Goal: Task Accomplishment & Management: Use online tool/utility

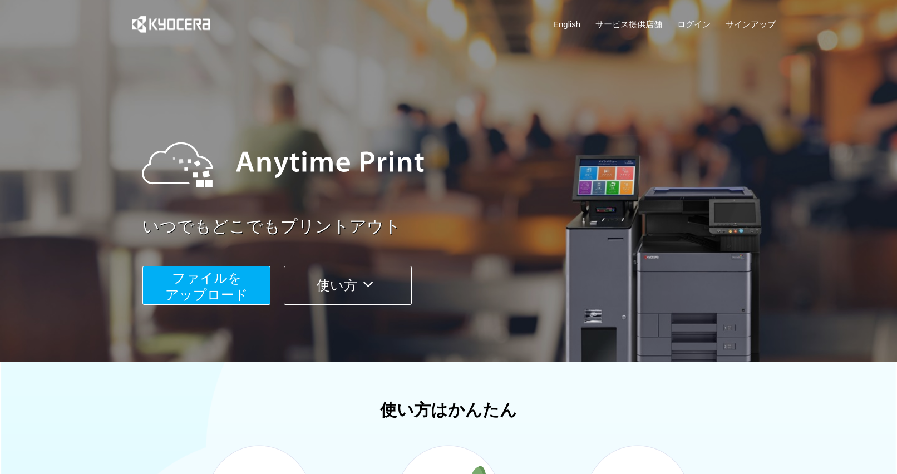
scroll to position [316, 0]
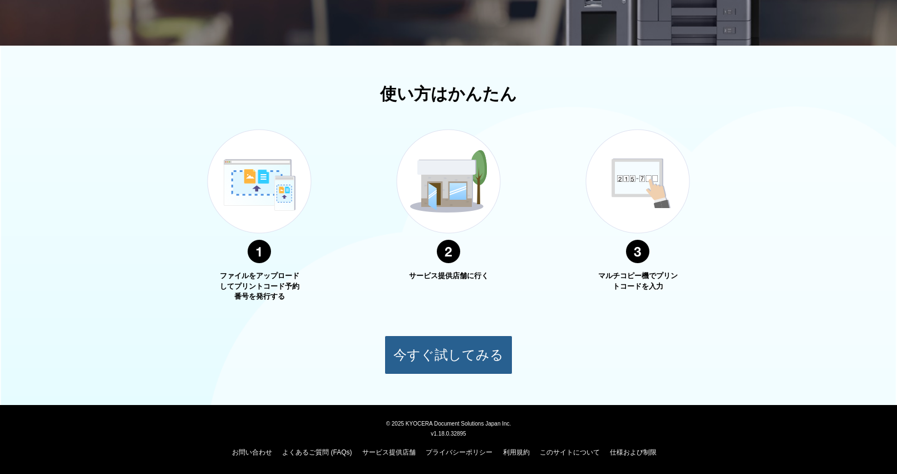
click at [470, 346] on button "今すぐ試してみる" at bounding box center [449, 355] width 128 height 39
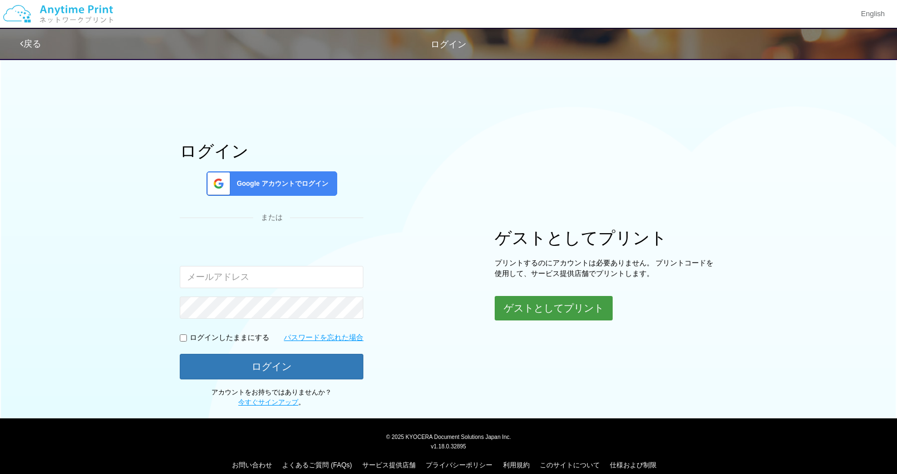
click at [549, 310] on button "ゲストとしてプリント" at bounding box center [554, 308] width 118 height 24
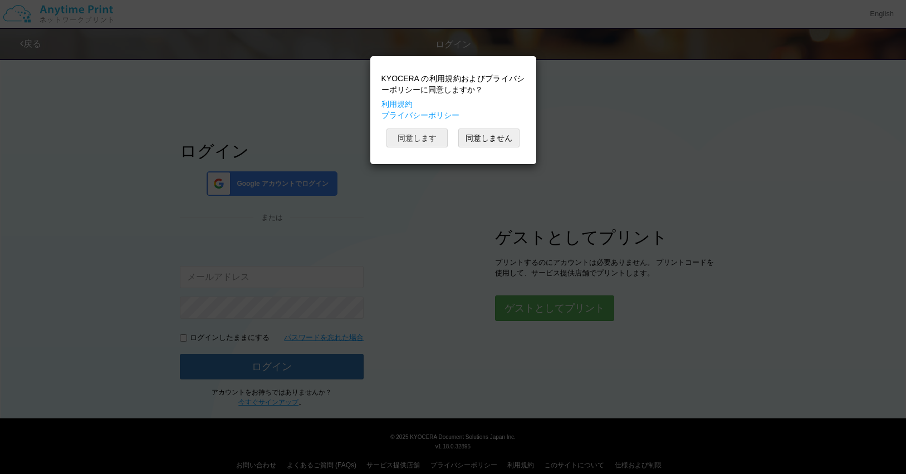
click at [418, 136] on button "同意します" at bounding box center [416, 138] width 61 height 19
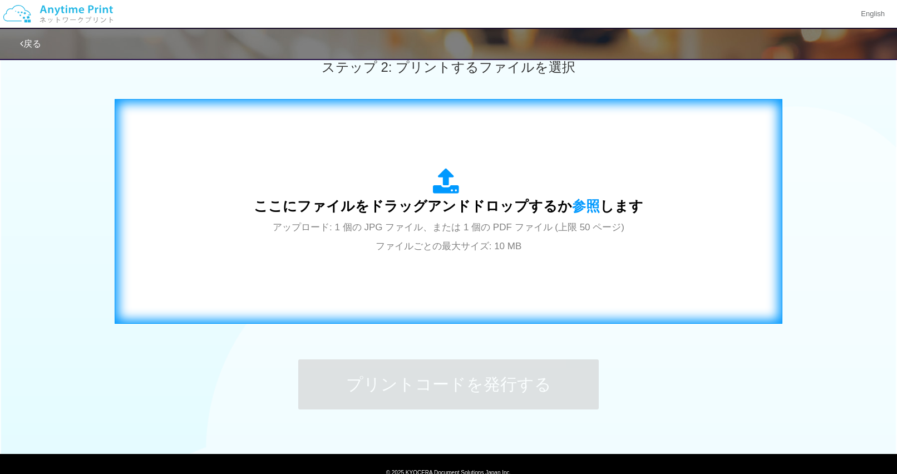
scroll to position [372, 0]
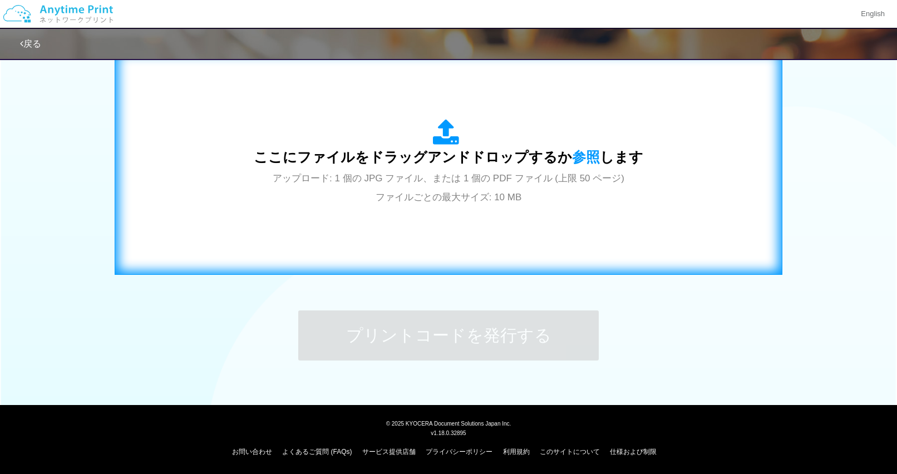
click at [466, 172] on div "ここにファイルをドラッグアンドドロップするか 参照 します アップロード: 1 個の JPG ファイル、または 1 個の PDF ファイル (上限 50 ペー…" at bounding box center [449, 162] width 390 height 87
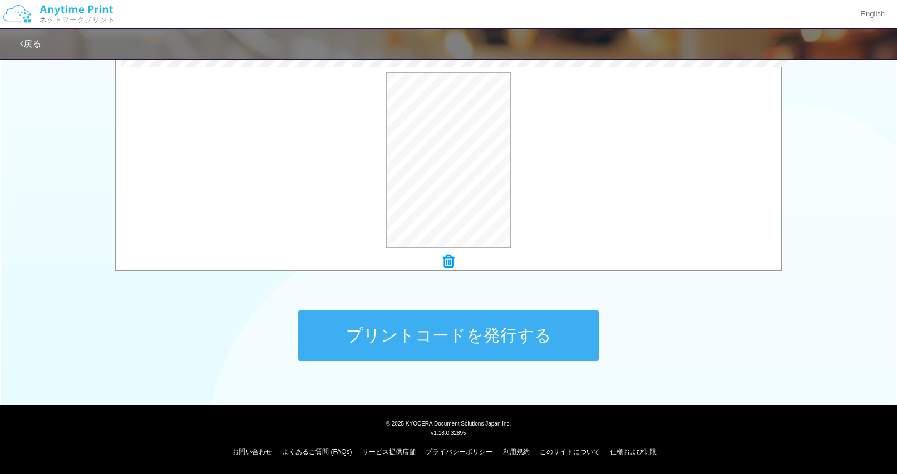
click at [457, 338] on button "プリントコードを発行する" at bounding box center [448, 336] width 301 height 50
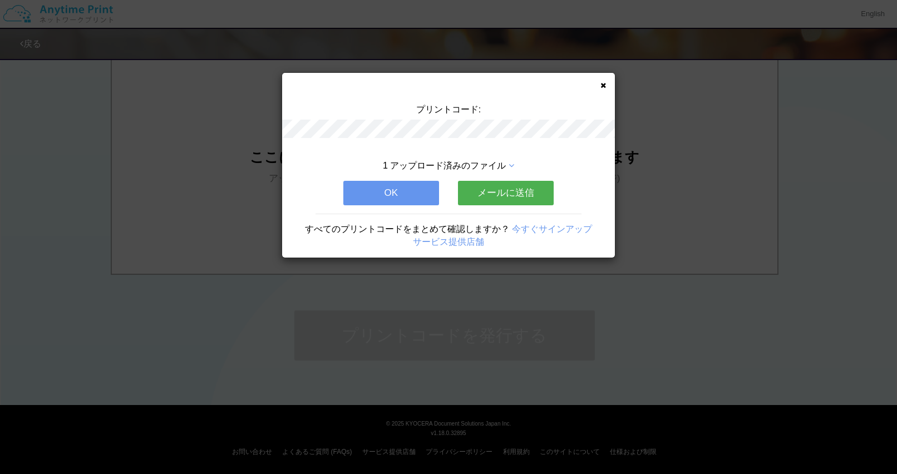
scroll to position [0, 0]
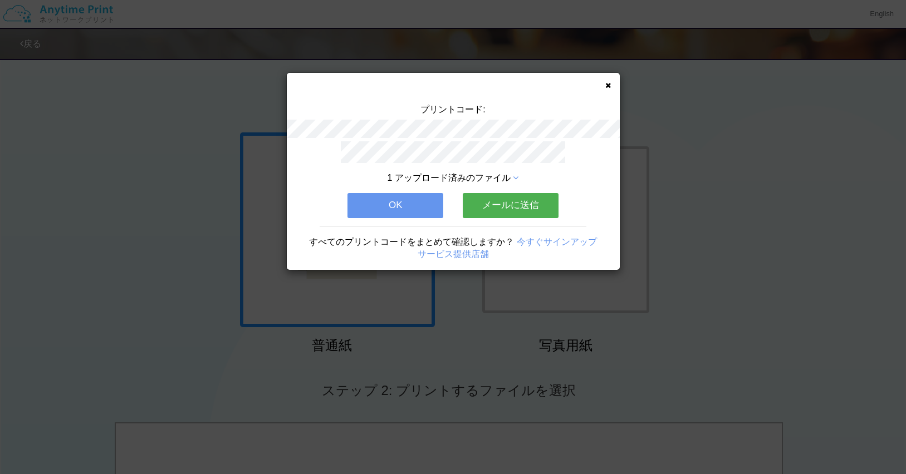
click at [485, 208] on button "メールに送信" at bounding box center [511, 205] width 96 height 24
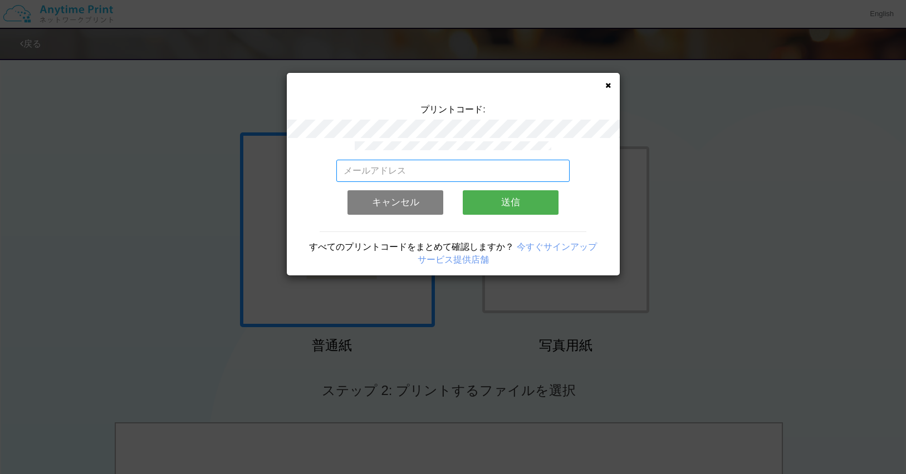
click at [468, 167] on input "email" at bounding box center [452, 171] width 233 height 22
type input "[EMAIL_ADDRESS][DOMAIN_NAME]"
click at [513, 206] on button "送信" at bounding box center [511, 202] width 96 height 24
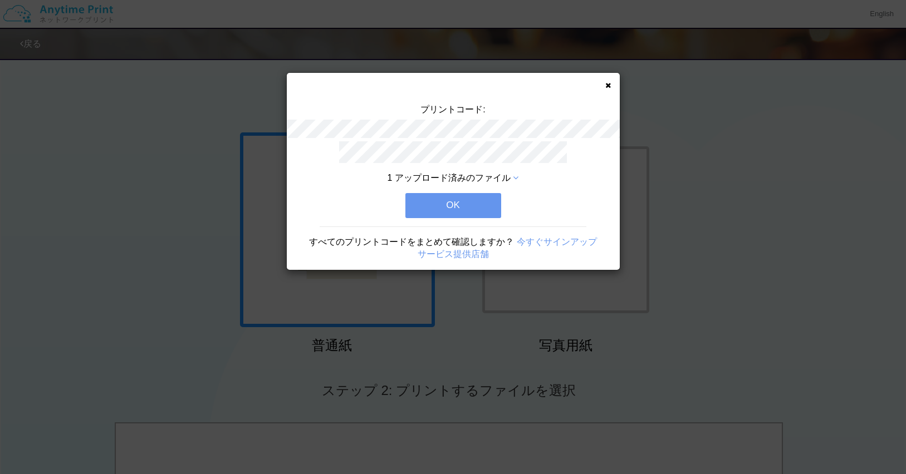
click at [466, 213] on button "OK" at bounding box center [453, 205] width 96 height 24
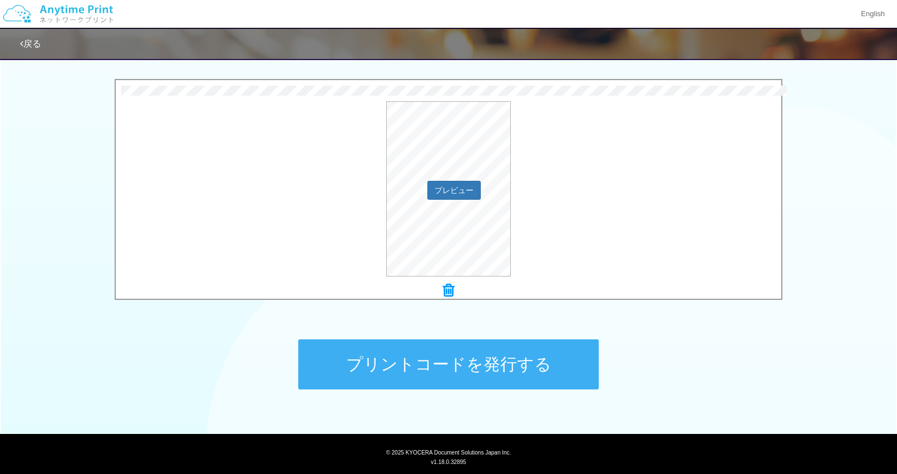
scroll to position [343, 0]
click at [588, 171] on div "プレビュー" at bounding box center [449, 188] width 666 height 175
click at [439, 300] on div "× Invitation_letter_single2.pdf プレビュー" at bounding box center [449, 192] width 668 height 227
click at [445, 292] on icon at bounding box center [448, 290] width 11 height 14
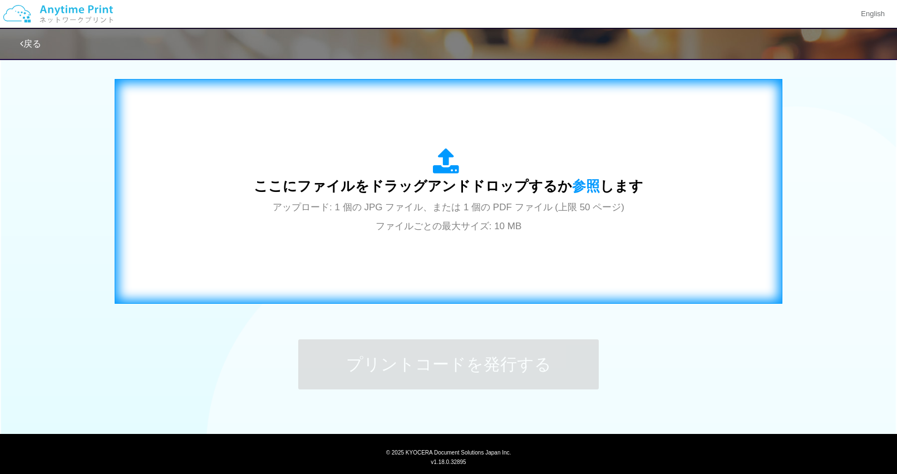
click at [450, 186] on span "ここにファイルをドラッグアンドドロップするか 参照 します" at bounding box center [449, 186] width 390 height 16
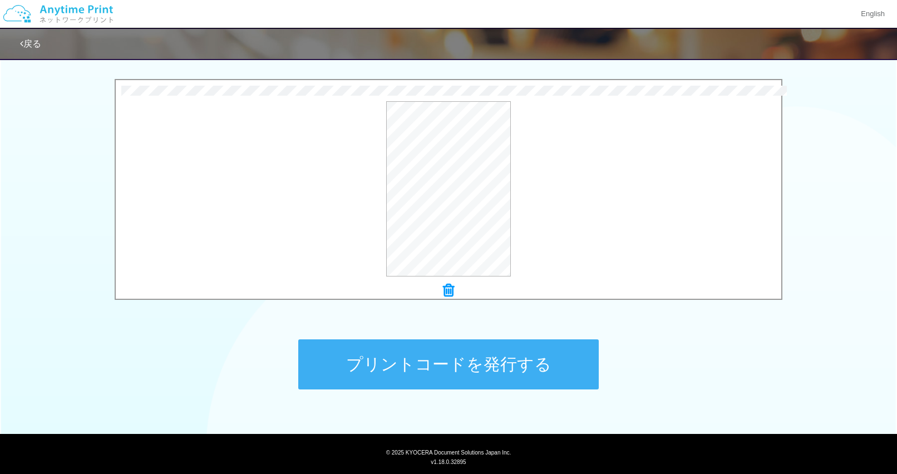
click at [454, 289] on icon at bounding box center [448, 290] width 11 height 14
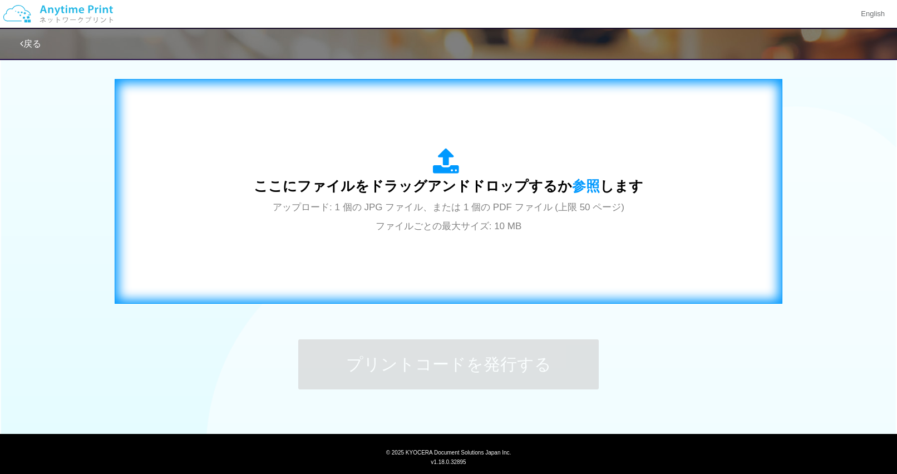
click at [398, 217] on div "ここにファイルをドラッグアンドドロップするか 参照 します アップロード: 1 個の JPG ファイル、または 1 個の PDF ファイル (上限 50 ペー…" at bounding box center [449, 191] width 390 height 87
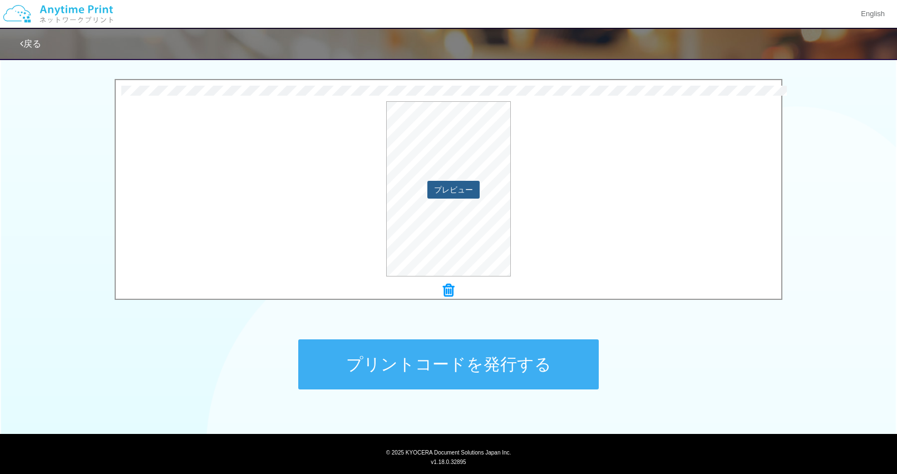
click at [452, 188] on button "プレビュー" at bounding box center [454, 190] width 52 height 18
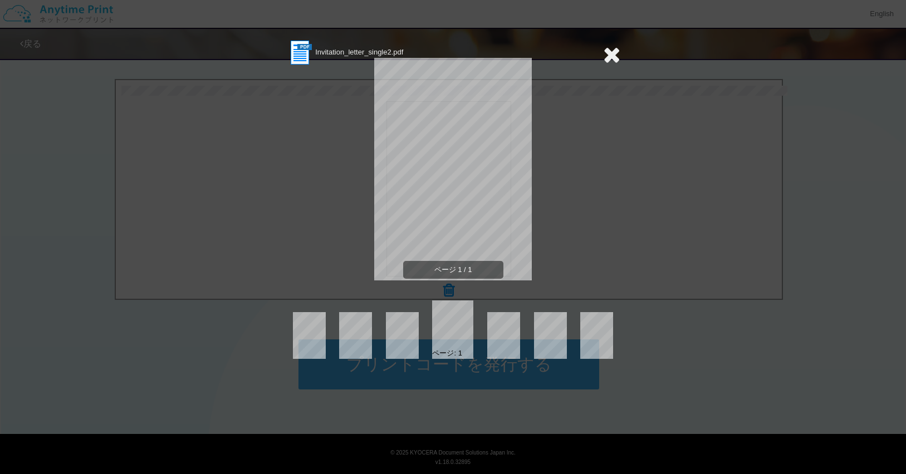
click at [613, 60] on icon at bounding box center [611, 54] width 17 height 22
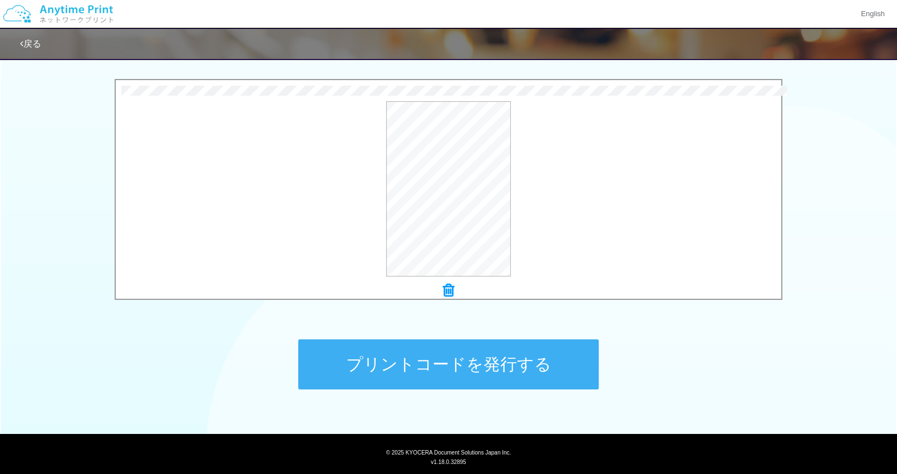
click at [450, 297] on icon at bounding box center [448, 290] width 11 height 14
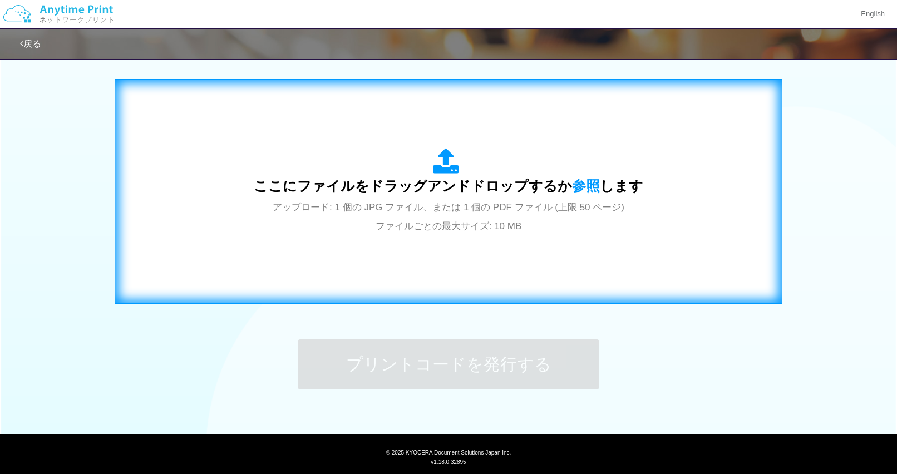
click at [486, 204] on span "アップロード: 1 個の JPG ファイル、または 1 個の PDF ファイル (上限 50 ページ) ファイルごとの最大サイズ: 10 MB" at bounding box center [449, 217] width 352 height 30
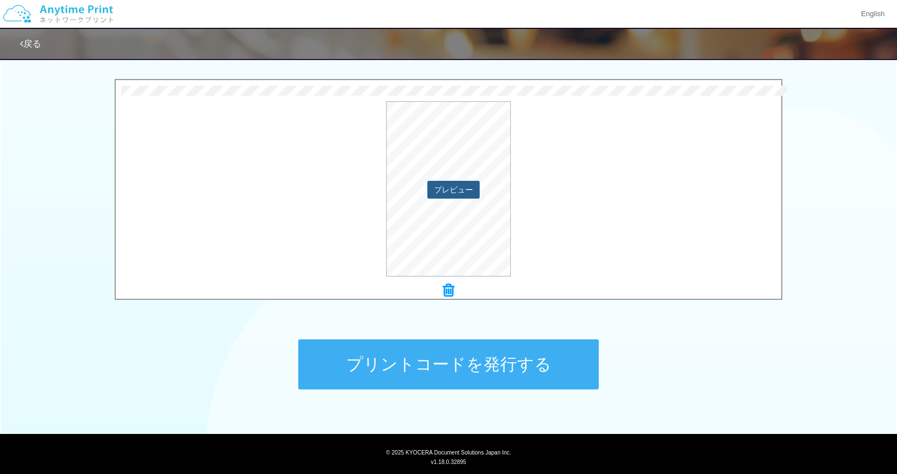
click at [451, 181] on button "プレビュー" at bounding box center [454, 190] width 52 height 18
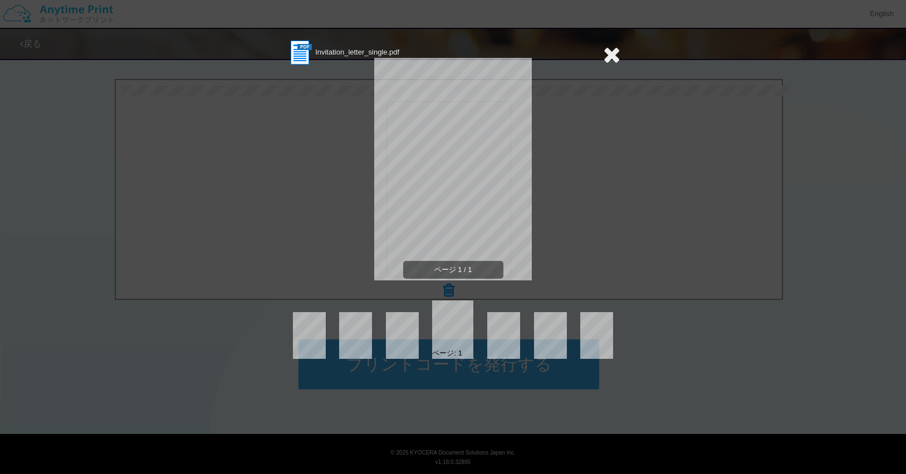
click at [615, 54] on icon at bounding box center [611, 54] width 17 height 22
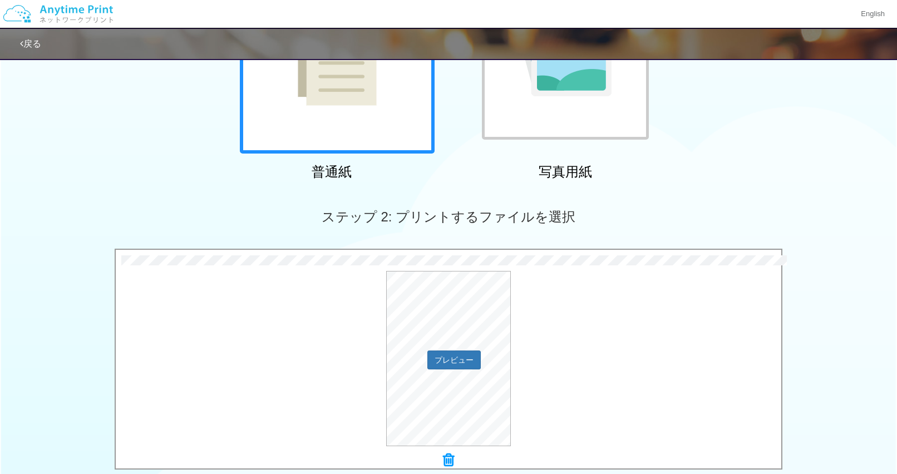
scroll to position [372, 0]
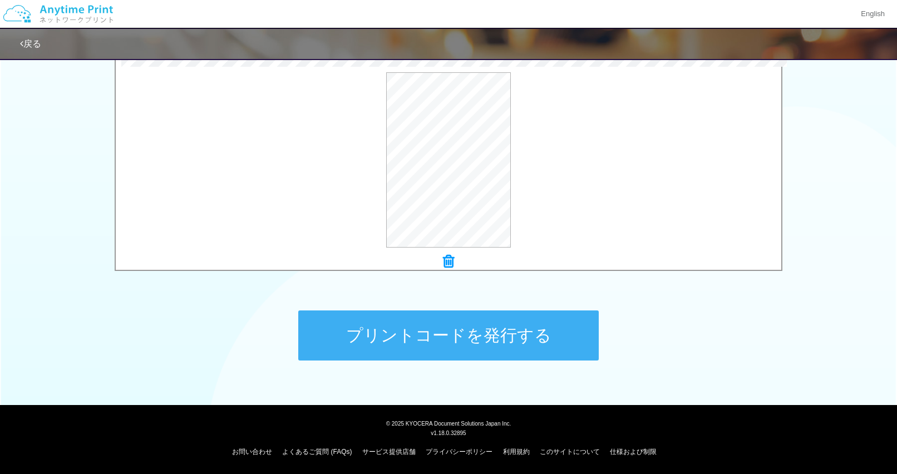
click at [452, 259] on icon at bounding box center [448, 261] width 11 height 14
